Goal: Information Seeking & Learning: Learn about a topic

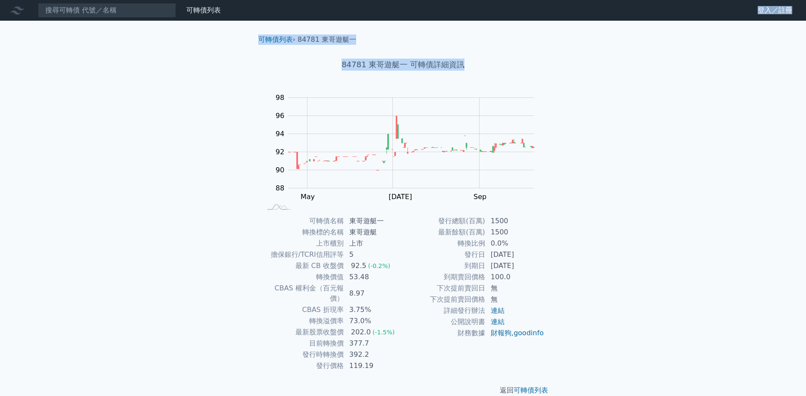
click at [233, 250] on div "可轉債列表 財務數據 可轉債列表 財務數據 登入／註冊 登入／註冊 可轉債列表 › 84781 東哥遊艇一 84781 東哥遊艇一 可轉債詳細資訊 Zoom …" at bounding box center [403, 205] width 806 height 410
click at [234, 255] on div "可轉債列表 財務數據 可轉債列表 財務數據 登入／註冊 登入／註冊 可轉債列表 › 84781 東哥遊艇一 84781 東哥遊艇一 可轉債詳細資訊 Zoom …" at bounding box center [403, 205] width 806 height 410
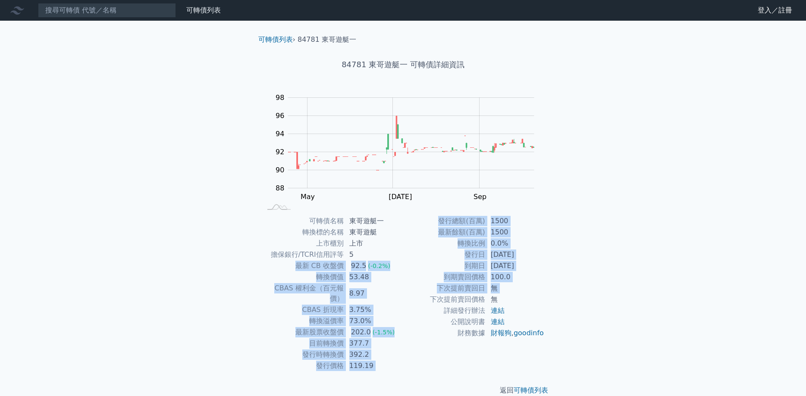
drag, startPoint x: 372, startPoint y: 252, endPoint x: 424, endPoint y: 300, distance: 70.8
click at [424, 300] on div "可轉債名稱 東哥遊艇一 轉換標的名稱 東哥遊艇 上市櫃別 上市 擔保銀行/TCRI信用評等 5 最新 CB 收盤價 92.5 (-0.2%) 轉換價值 53.…" at bounding box center [404, 294] width 304 height 156
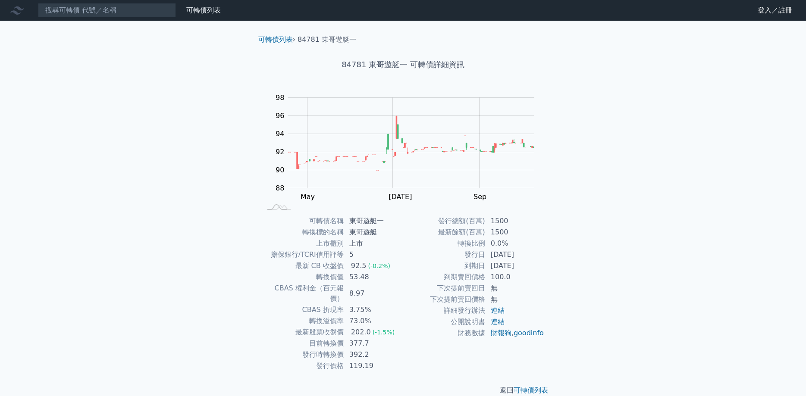
click at [423, 300] on td "下次提前賣回價格" at bounding box center [444, 299] width 82 height 11
drag, startPoint x: 404, startPoint y: 331, endPoint x: 403, endPoint y: 312, distance: 18.6
click at [403, 312] on tbody "發行總額(百萬) 1500 最新餘額(百萬) 1500 轉換比例 0.0% 發行日 [DATE] 到期日 [DATE] 到期賣回價格 100.0 下次提前賣回…" at bounding box center [474, 277] width 142 height 123
click at [403, 312] on td "詳細發行辦法" at bounding box center [444, 310] width 82 height 11
drag, startPoint x: 398, startPoint y: 307, endPoint x: 400, endPoint y: 265, distance: 41.9
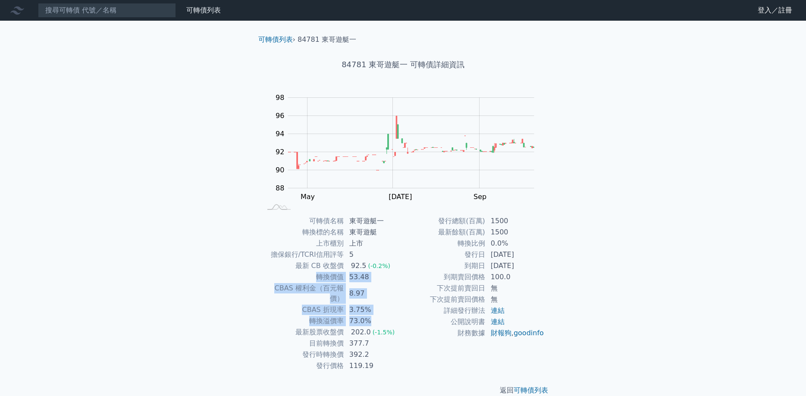
click at [400, 265] on tbody "可轉債名稱 東哥遊艇一 轉換標的名稱 東哥遊艇 上市櫃別 上市 擔保銀行/TCRI信用評等 5 最新 CB 收盤價 92.5 (-0.2%) 轉換價值 53.…" at bounding box center [333, 294] width 142 height 156
click at [400, 263] on td "92.5 (-0.2%)" at bounding box center [373, 266] width 59 height 11
